Goal: Information Seeking & Learning: Learn about a topic

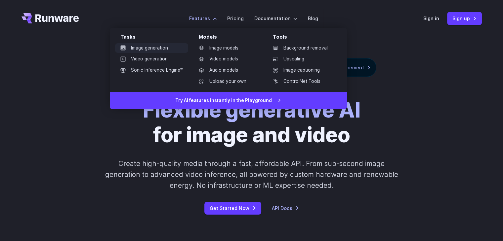
click at [152, 47] on link "Image generation" at bounding box center [151, 48] width 73 height 10
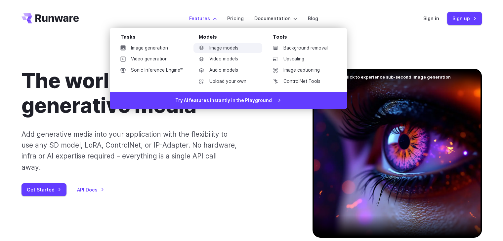
click at [225, 51] on link "Image models" at bounding box center [227, 48] width 69 height 10
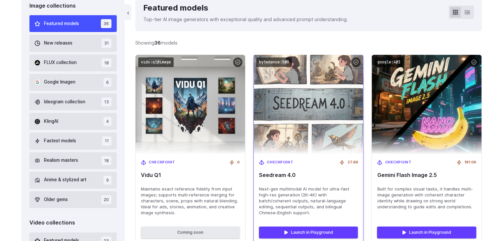
scroll to position [198, 0]
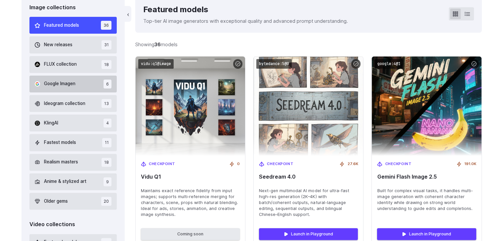
click at [78, 76] on button "Google Imagen 6" at bounding box center [73, 84] width 88 height 17
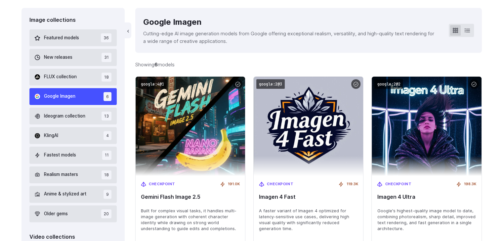
scroll to position [218, 0]
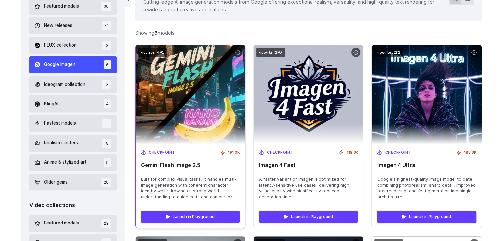
click at [221, 173] on div "Checkpoint 191.0K Gemini Flash Image 2.5 Built for complex visual tasks, it han…" at bounding box center [190, 175] width 109 height 61
click at [166, 148] on div "Checkpoint 191.0K Gemini Flash Image 2.5 Built for complex visual tasks, it han…" at bounding box center [190, 175] width 109 height 61
click at [167, 150] on span "Checkpoint" at bounding box center [162, 153] width 26 height 6
click at [169, 164] on span "Gemini Flash Image 2.5" at bounding box center [190, 165] width 99 height 6
click at [171, 168] on span "Gemini Flash Image 2.5" at bounding box center [190, 165] width 99 height 6
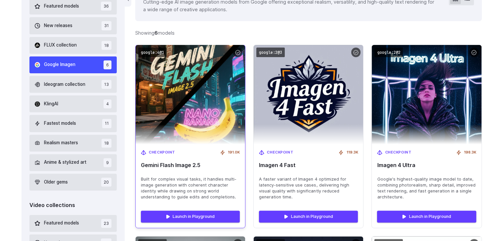
click at [180, 191] on span "Built for complex visual tasks, it handles multi-image generation with coherent…" at bounding box center [190, 189] width 99 height 24
click at [236, 55] on div at bounding box center [238, 53] width 10 height 10
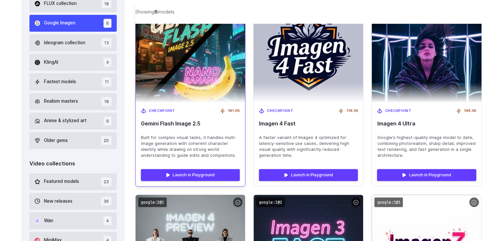
scroll to position [317, 0]
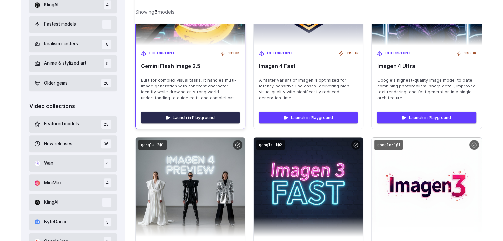
click at [190, 119] on link "Launch in Playground" at bounding box center [190, 118] width 99 height 12
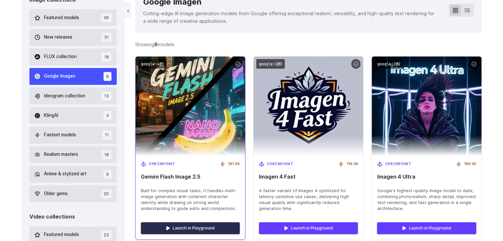
scroll to position [151, 0]
